Goal: Task Accomplishment & Management: Use online tool/utility

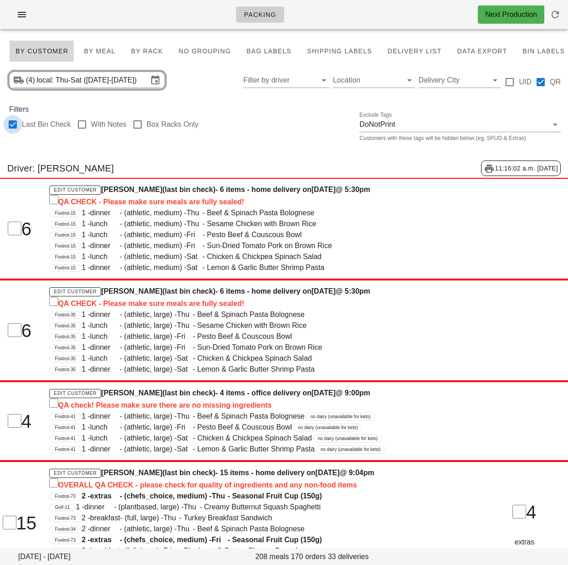
drag, startPoint x: 76, startPoint y: 144, endPoint x: 13, endPoint y: 126, distance: 65.3
click at [21, 142] on div "Last Bin Check With Notes Box Racks Only Exclude Tags DoNotPrint Customers with…" at bounding box center [284, 129] width 568 height 29
click at [11, 124] on div at bounding box center [12, 124] width 15 height 15
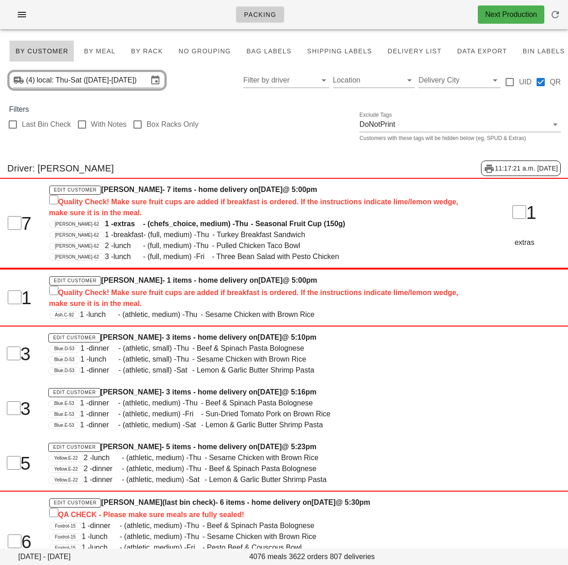
checkbox input "false"
click at [264, 128] on div "Last Bin Check With Notes Box Racks Only Exclude Tags DoNotPrint Customers with…" at bounding box center [284, 129] width 568 height 29
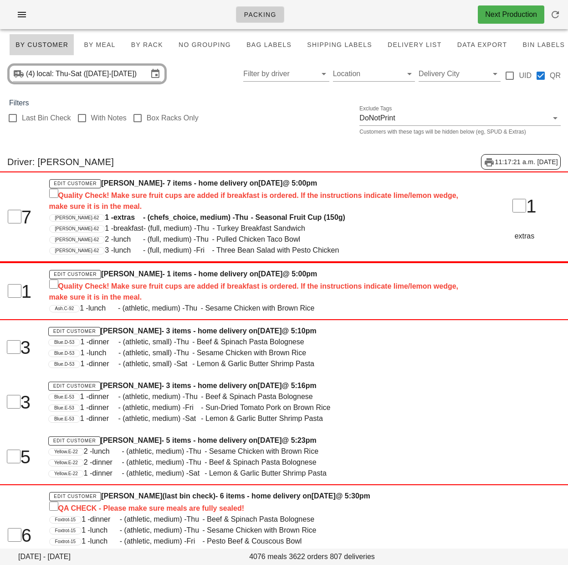
scroll to position [5, 0]
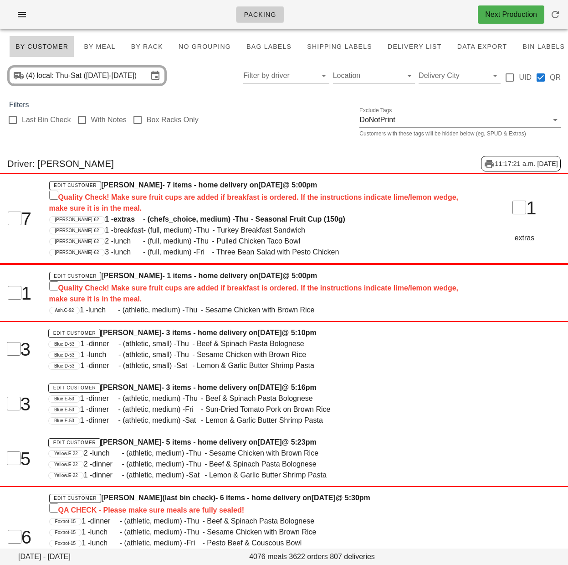
click at [284, 111] on div "Last Bin Check With Notes Box Racks Only Exclude Tags DoNotPrint Customers with…" at bounding box center [284, 124] width 568 height 29
click at [308, 118] on div "Last Bin Check With Notes Box Racks Only Exclude Tags DoNotPrint Customers with…" at bounding box center [284, 124] width 568 height 29
click at [274, 117] on div "Last Bin Check With Notes Box Racks Only Exclude Tags DoNotPrint Customers with…" at bounding box center [284, 124] width 568 height 29
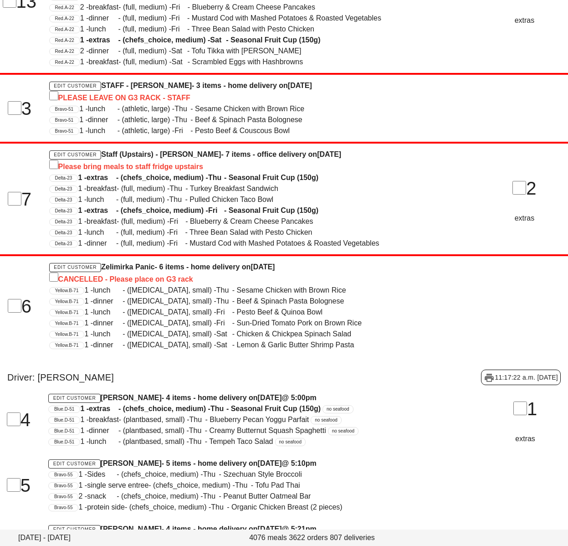
scroll to position [57496, 0]
click at [225, 336] on span "1 - lunch - (diabetes, small) - Sat - Chicken & Chickpea Spinach Salad" at bounding box center [217, 334] width 267 height 8
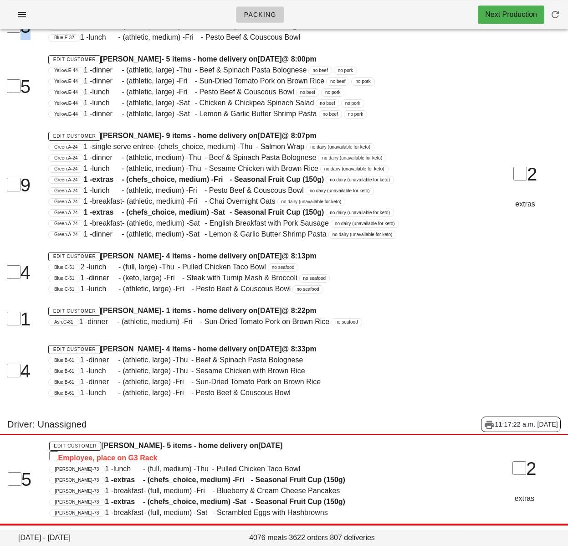
drag, startPoint x: 294, startPoint y: 340, endPoint x: 271, endPoint y: -35, distance: 375.7
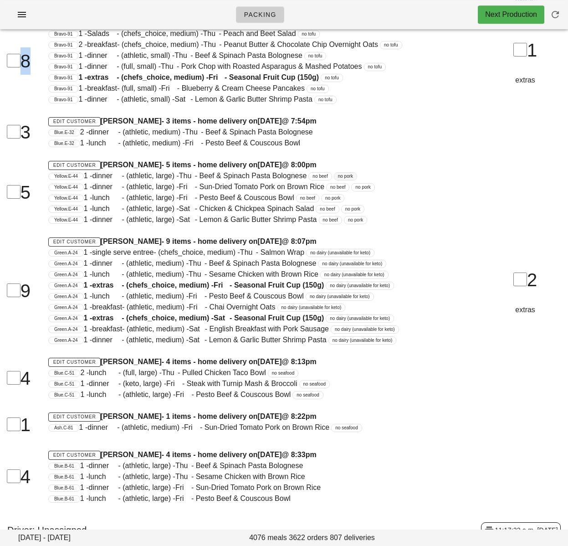
click at [317, 169] on span "@ 8:00pm" at bounding box center [299, 165] width 35 height 8
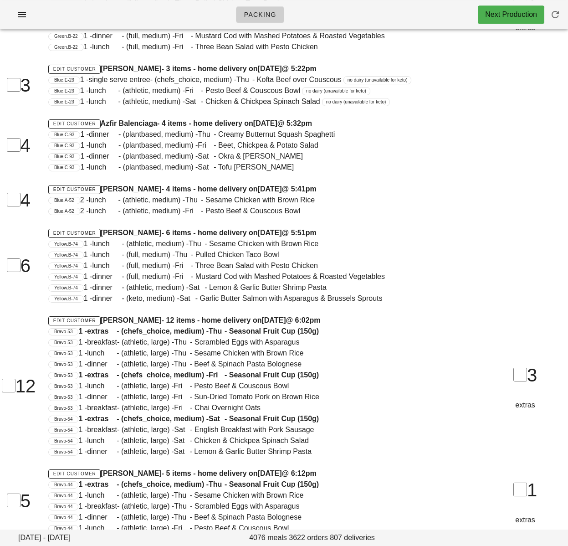
scroll to position [0, 0]
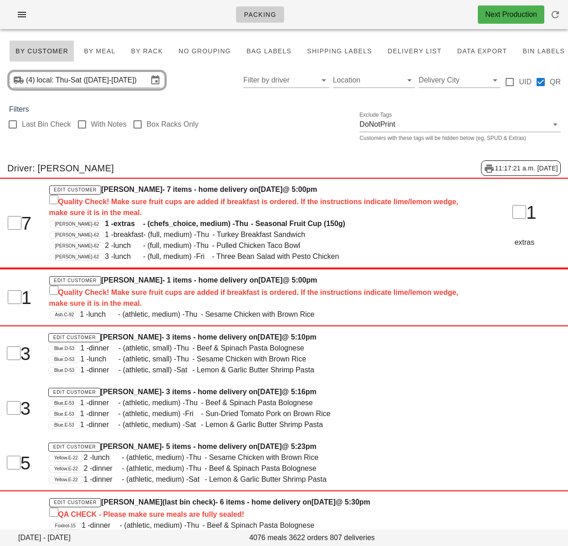
click at [289, 80] on input "Filter by driver" at bounding box center [278, 80] width 71 height 15
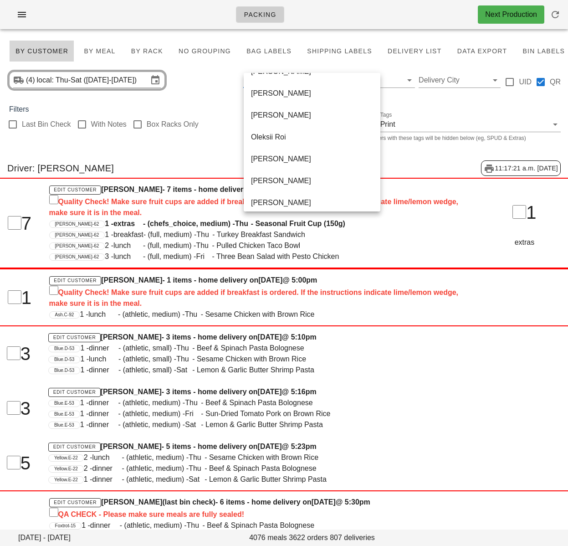
scroll to position [569, 0]
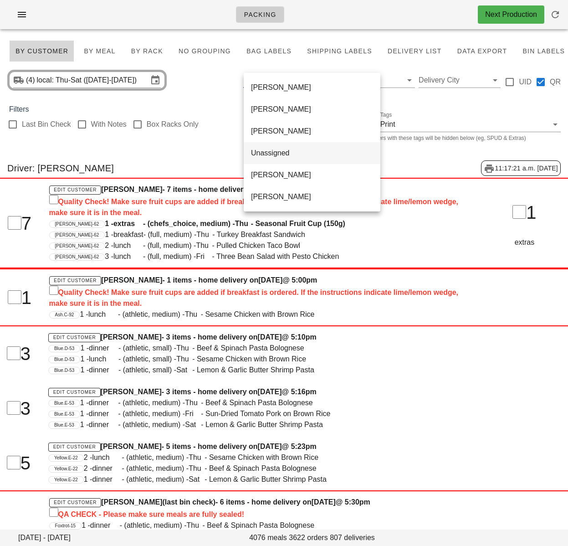
click at [288, 154] on div "Unassigned" at bounding box center [312, 153] width 122 height 9
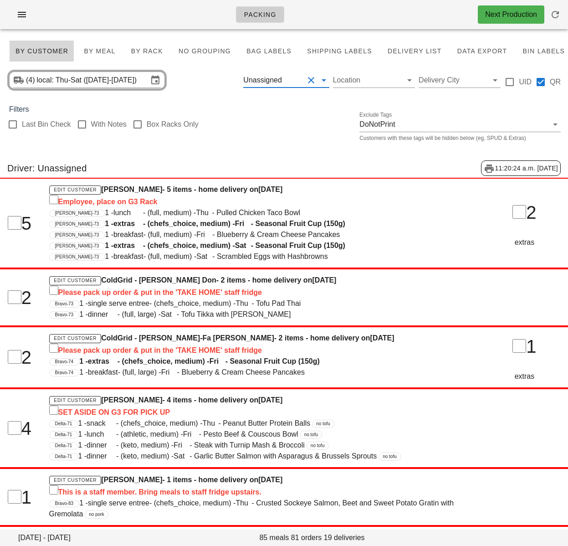
scroll to position [2, 0]
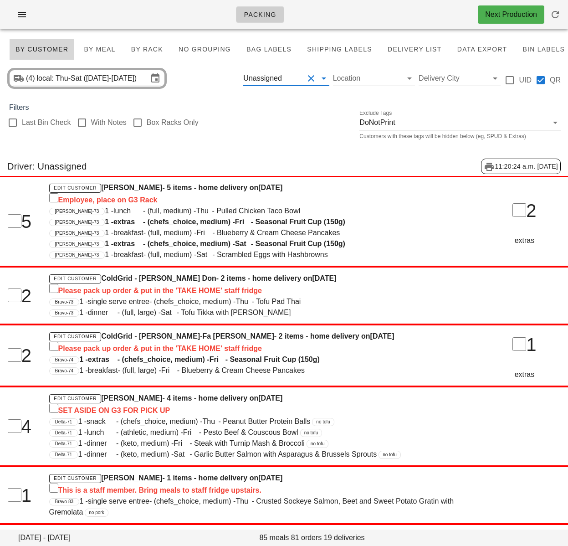
click at [252, 110] on div "Filters" at bounding box center [284, 107] width 568 height 11
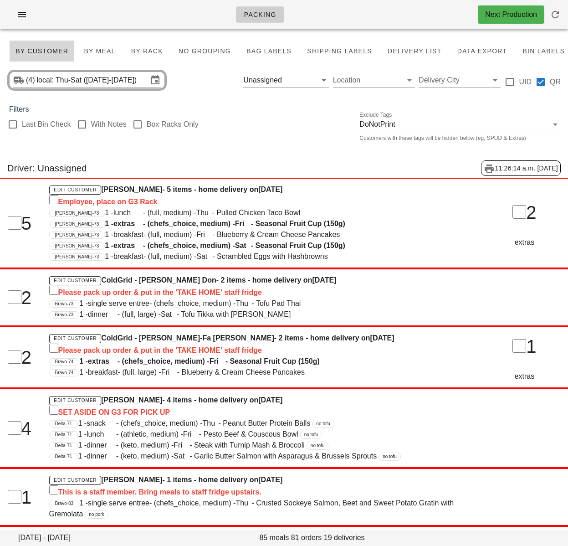
click at [224, 141] on div "Last Bin Check With Notes Box Racks Only Exclude Tags DoNotPrint Customers with…" at bounding box center [284, 129] width 568 height 29
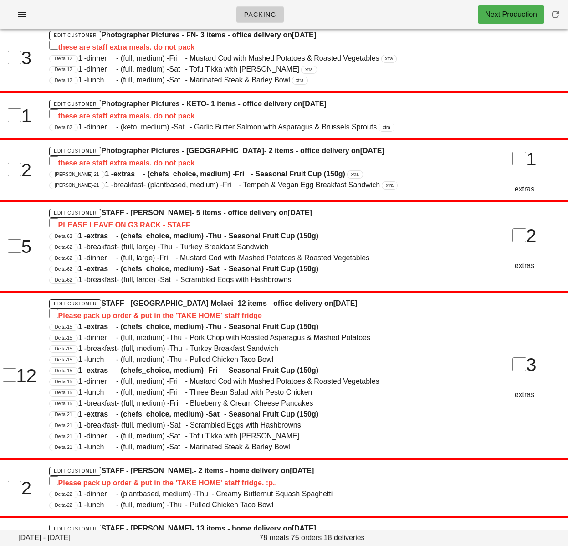
scroll to position [0, 0]
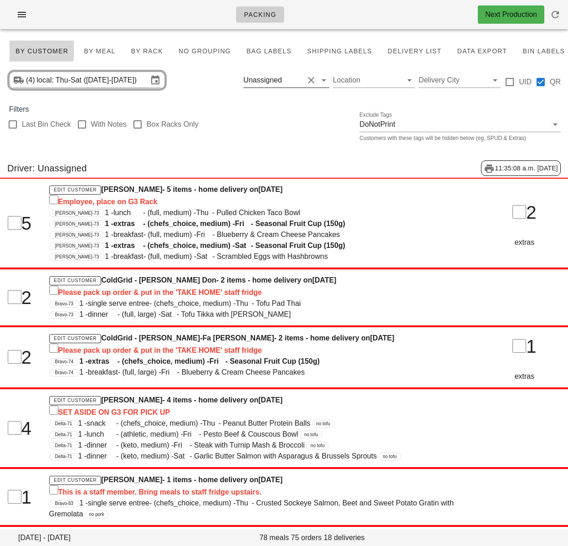
click at [289, 83] on input "text" at bounding box center [294, 80] width 20 height 15
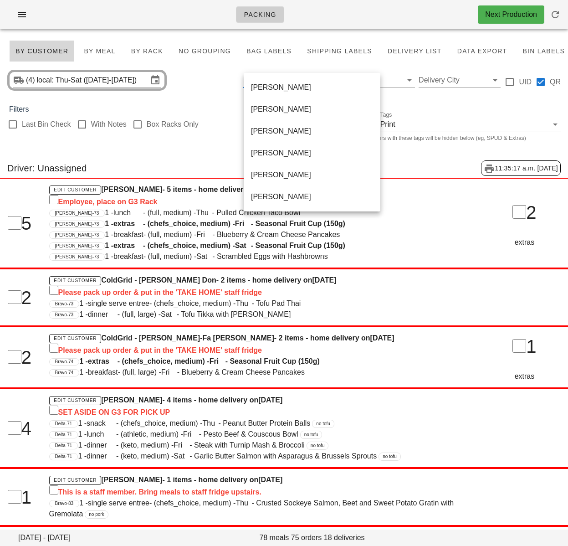
drag, startPoint x: 289, startPoint y: 152, endPoint x: 560, endPoint y: 186, distance: 273.8
click at [289, 152] on div "Jenny Balagtas" at bounding box center [312, 153] width 122 height 9
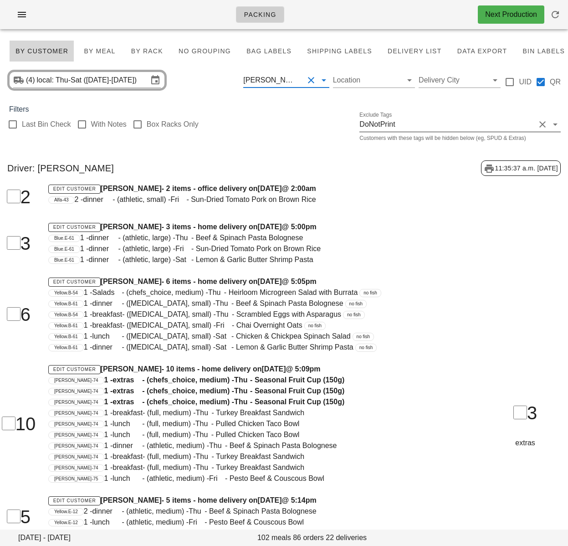
scroll to position [2, 0]
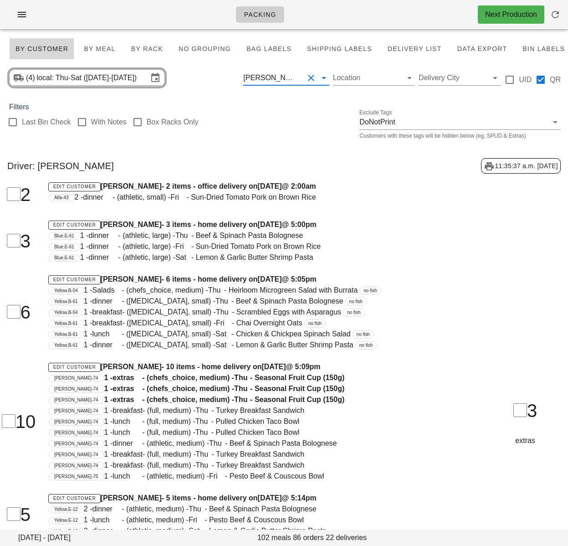
click at [302, 79] on input "text" at bounding box center [301, 78] width 4 height 15
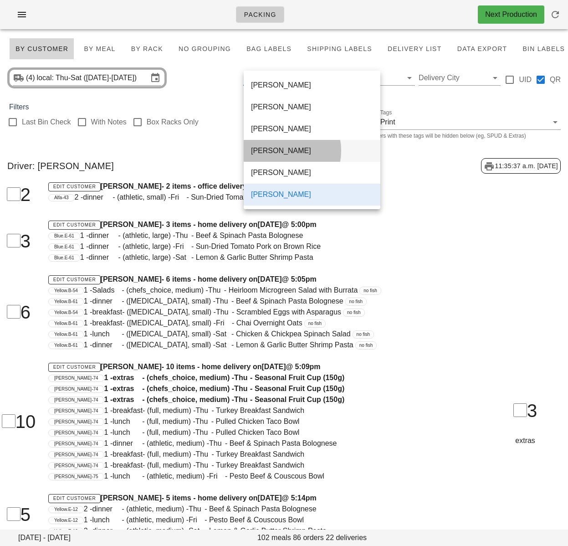
click at [303, 153] on div "Jenny Balagtas" at bounding box center [312, 150] width 122 height 9
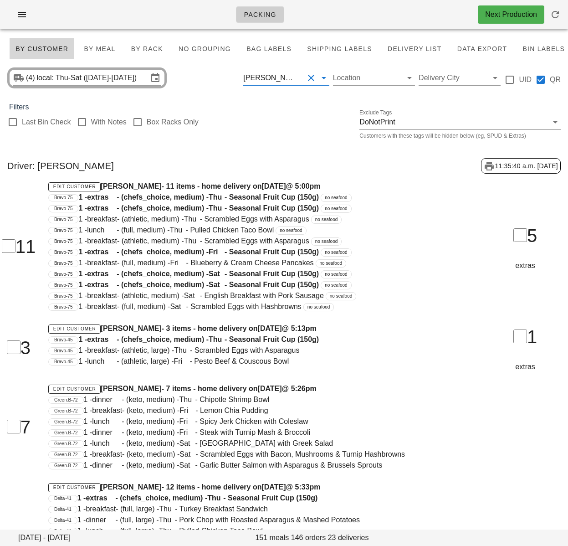
click at [432, 232] on div "Bravo-75 1 - lunch - (full, medium) - Thu - Pulled Chicken Taco Bowl no seafood" at bounding box center [259, 230] width 423 height 11
drag, startPoint x: 567, startPoint y: 105, endPoint x: 567, endPoint y: 109, distance: 4.6
click at [567, 109] on div "Filters" at bounding box center [284, 107] width 568 height 11
drag, startPoint x: 458, startPoint y: 235, endPoint x: 468, endPoint y: 224, distance: 14.5
click at [458, 235] on div "Bravo-75 1 - lunch - (full, medium) - Thu - Pulled Chicken Taco Bowl no seafood" at bounding box center [259, 230] width 423 height 11
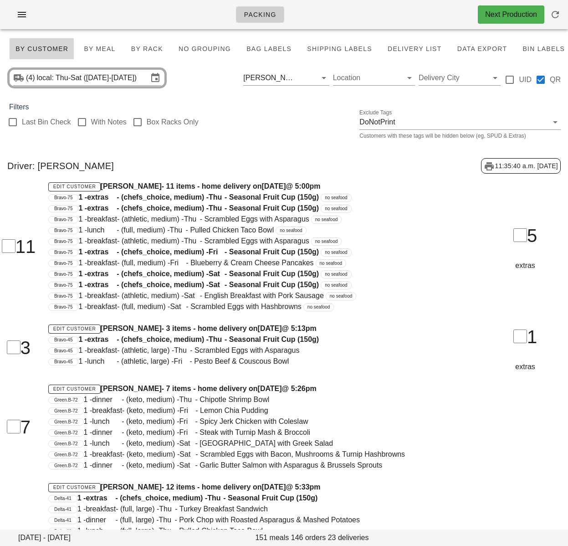
click at [412, 245] on div "Bravo-75 1 - breakfast - (athletic, medium) - Thu - Scrambled Eggs with Asparag…" at bounding box center [259, 241] width 423 height 11
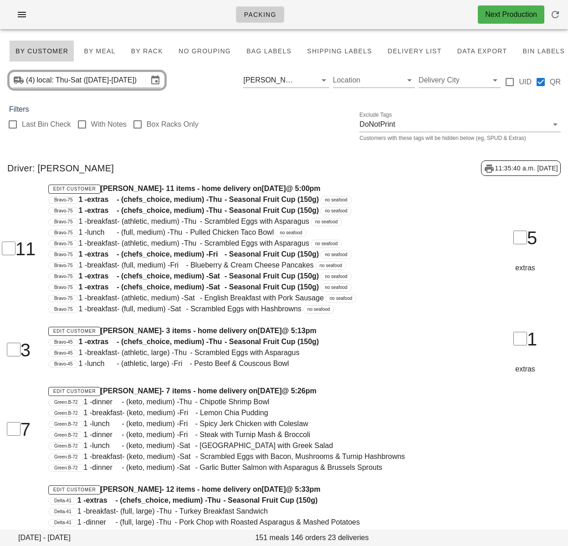
click at [290, 78] on div "Jenny Balagtas" at bounding box center [270, 80] width 54 height 8
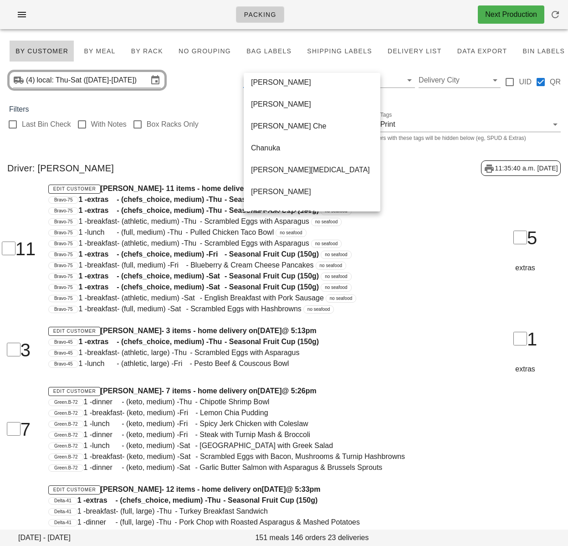
scroll to position [92, 0]
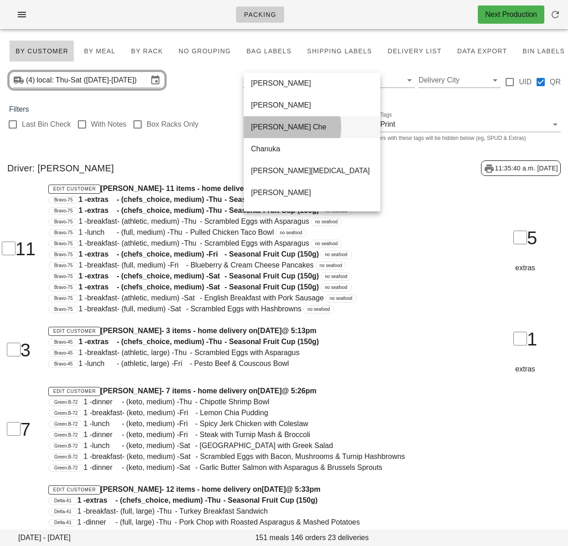
click at [299, 126] on div "Canh Che" at bounding box center [312, 127] width 122 height 9
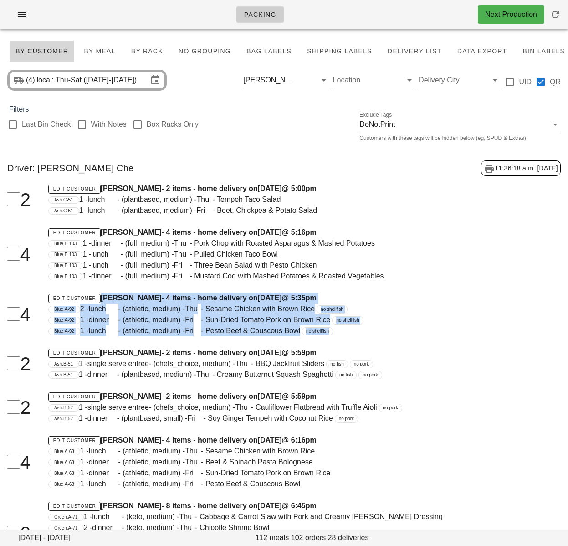
drag, startPoint x: 555, startPoint y: 144, endPoint x: 563, endPoint y: 133, distance: 13.7
click at [555, 144] on div "Last Bin Check With Notes Box Racks Only Exclude Tags DoNotPrint Customers with…" at bounding box center [284, 129] width 568 height 29
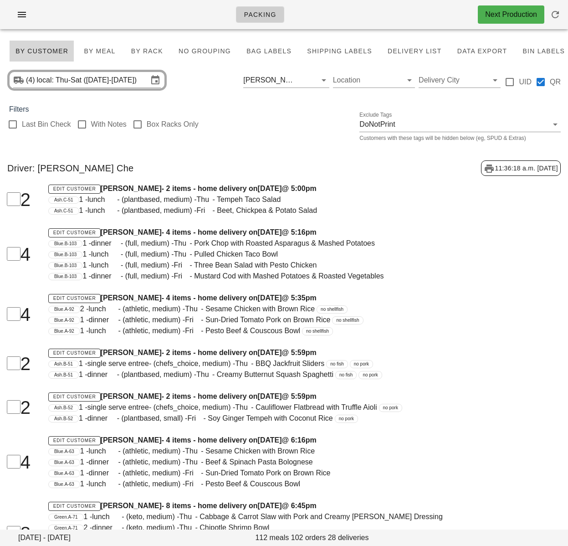
drag, startPoint x: 482, startPoint y: 270, endPoint x: 566, endPoint y: 166, distance: 134.1
click at [482, 270] on div "4 Edit Customer Bonnie Tarlton - 4 items - home delivery on Wednesday Aug 27 @ …" at bounding box center [284, 254] width 579 height 66
drag, startPoint x: 254, startPoint y: 167, endPoint x: 454, endPoint y: 145, distance: 200.8
click at [254, 167] on div "Driver: [PERSON_NAME] Che 11:36:47 a.m. [DATE]" at bounding box center [284, 168] width 568 height 30
drag, startPoint x: 291, startPoint y: 77, endPoint x: 293, endPoint y: 81, distance: 4.7
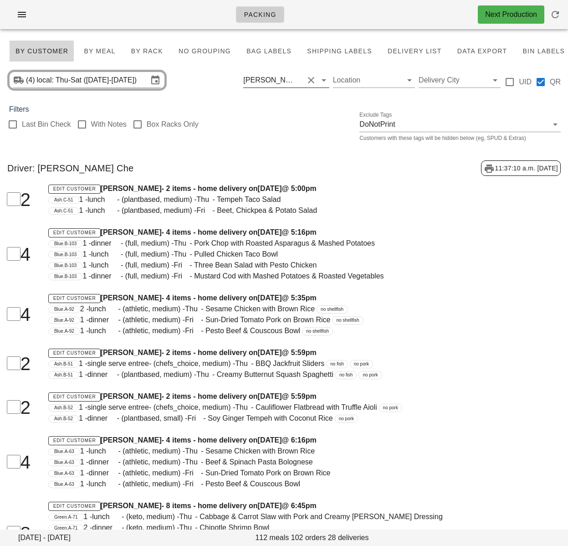
click at [299, 77] on input "text" at bounding box center [301, 80] width 4 height 15
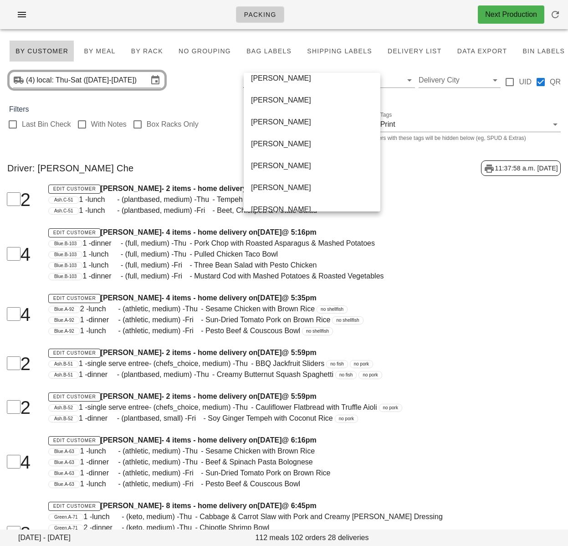
scroll to position [402, 0]
click at [278, 148] on div "Julian Obergfell" at bounding box center [312, 144] width 122 height 9
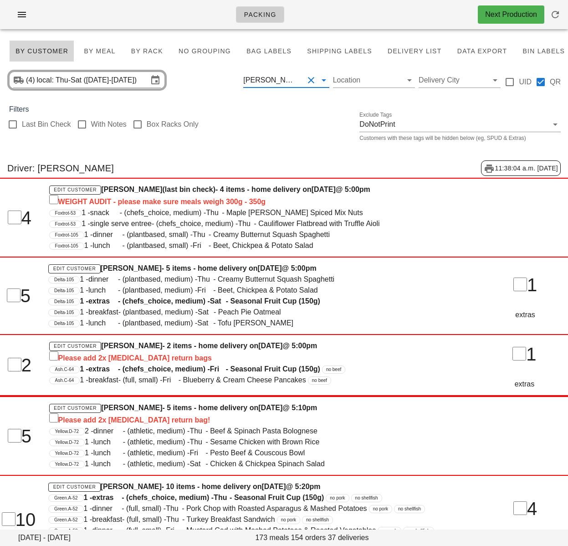
click at [266, 87] on div "Julian Obergfell" at bounding box center [273, 80] width 60 height 15
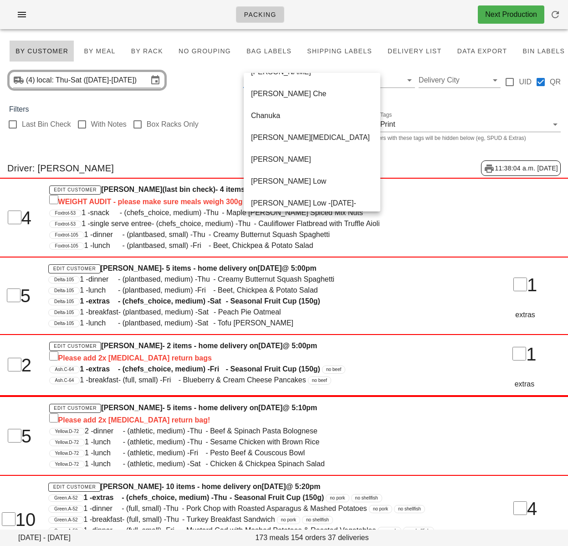
scroll to position [116, 0]
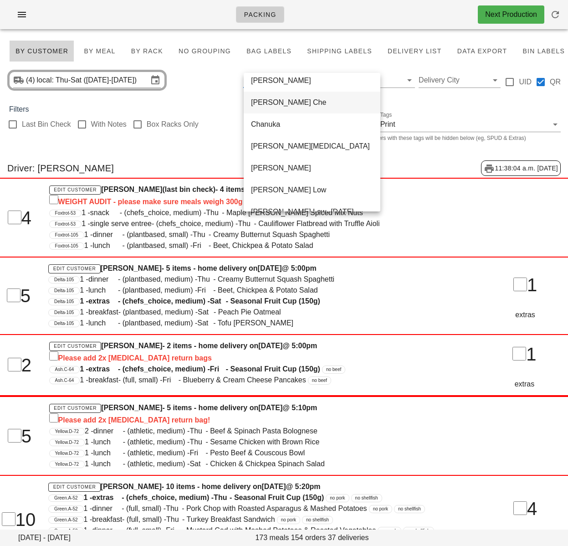
click at [299, 99] on div "[PERSON_NAME] Che" at bounding box center [312, 102] width 122 height 9
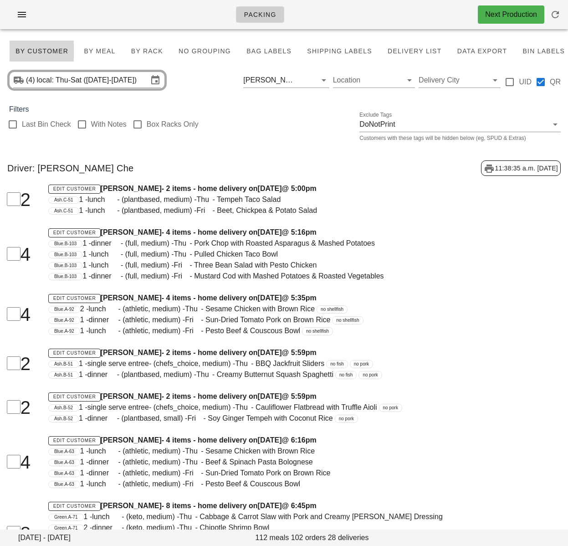
scroll to position [1034, 0]
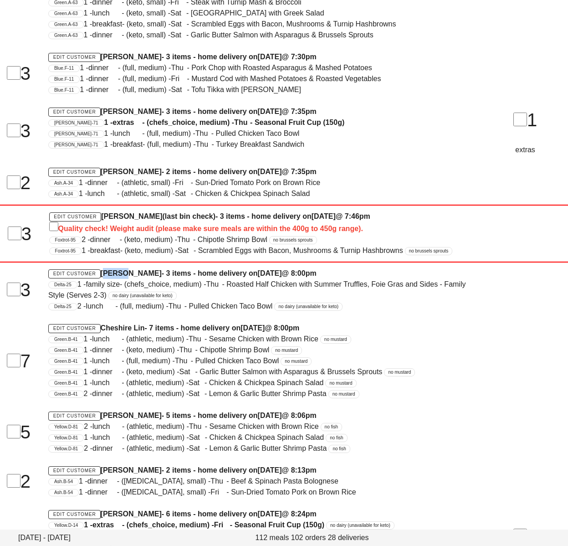
drag, startPoint x: 105, startPoint y: 273, endPoint x: 133, endPoint y: 272, distance: 28.3
click at [105, 273] on h4 "Edit Customer Steph Mz - 3 items - home delivery [DATE][DATE] 8:00pm" at bounding box center [259, 273] width 423 height 11
drag, startPoint x: 133, startPoint y: 272, endPoint x: 101, endPoint y: 272, distance: 32.4
click at [104, 272] on h4 "Edit Customer Steph Mz - 3 items - home delivery [DATE][DATE] 8:00pm" at bounding box center [259, 273] width 423 height 11
click at [103, 272] on h4 "Edit Customer Steph Mz - 3 items - home delivery [DATE][DATE] 8:00pm" at bounding box center [259, 273] width 423 height 11
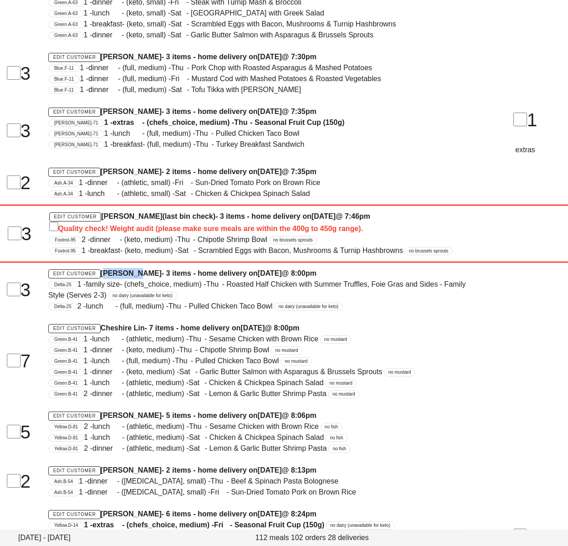
drag, startPoint x: 104, startPoint y: 272, endPoint x: 130, endPoint y: 272, distance: 26.0
click at [130, 272] on h4 "Edit Customer Steph Mz - 3 items - home delivery [DATE][DATE] 8:00pm" at bounding box center [259, 273] width 423 height 11
copy h4 "[PERSON_NAME]"
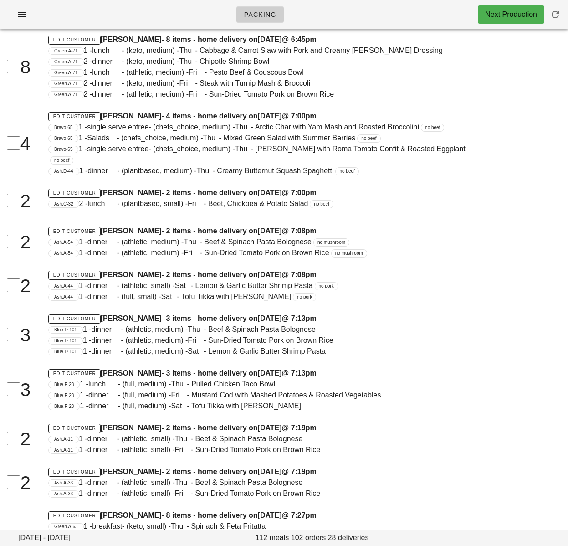
scroll to position [100, 0]
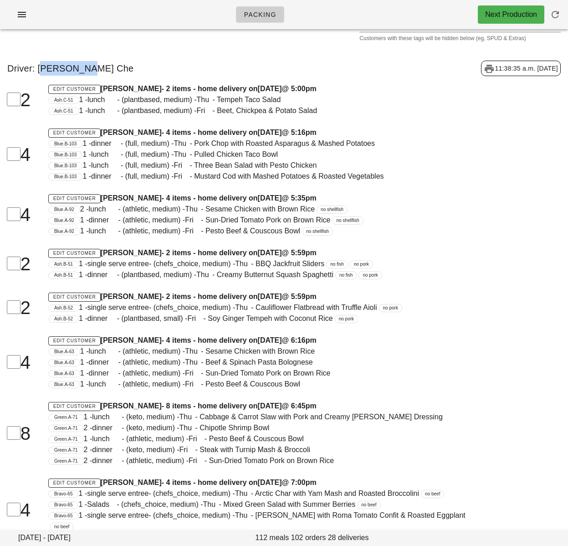
drag, startPoint x: 40, startPoint y: 68, endPoint x: 98, endPoint y: 67, distance: 58.3
click at [98, 67] on div "Driver: [PERSON_NAME] Che 11:38:35 a.m. [DATE]" at bounding box center [284, 68] width 568 height 30
copy div "[PERSON_NAME] Che"
